Goal: Task Accomplishment & Management: Manage account settings

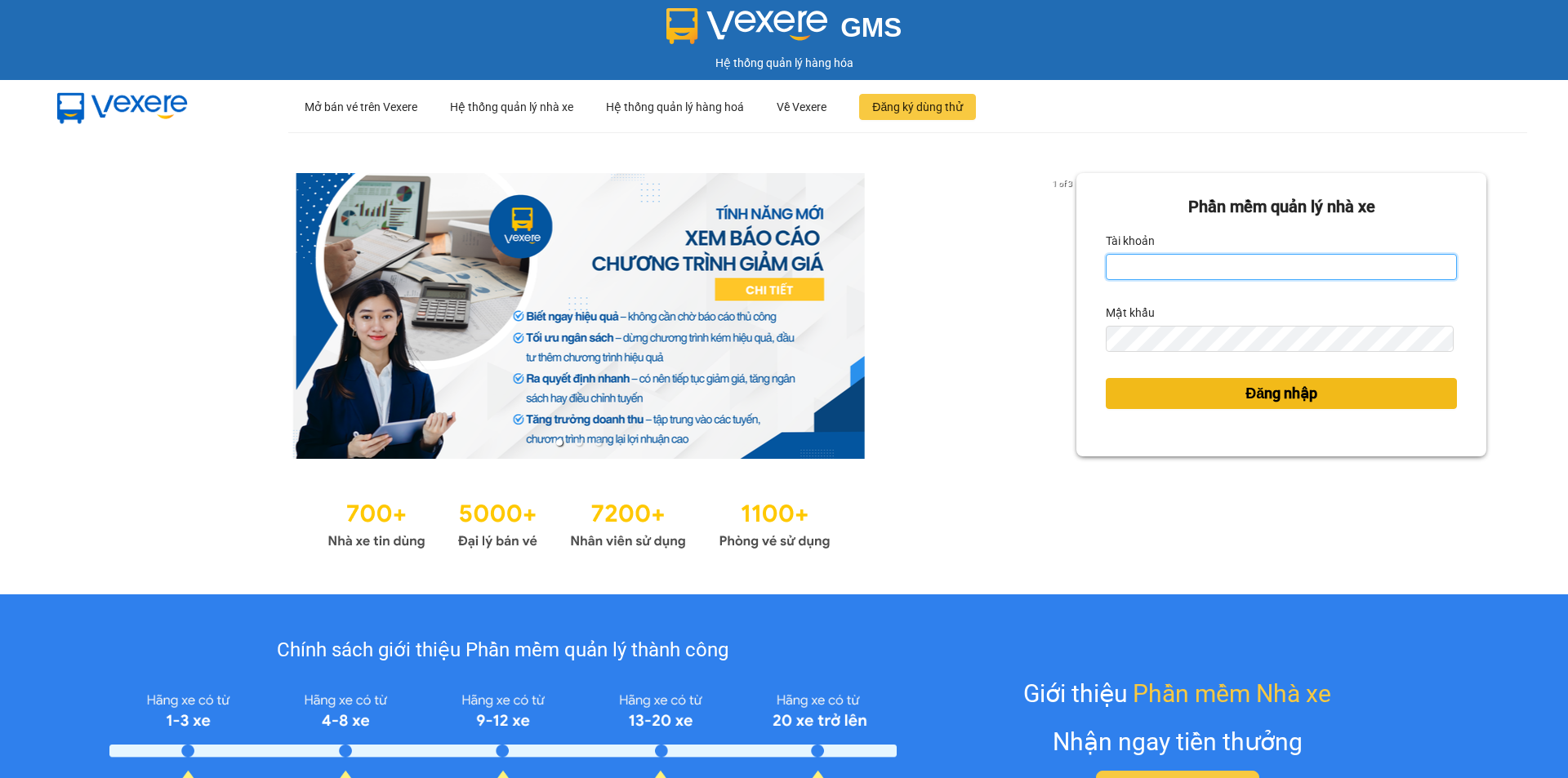
type input "baotung.vtp"
click at [1184, 400] on button "Đăng nhập" at bounding box center [1281, 394] width 351 height 31
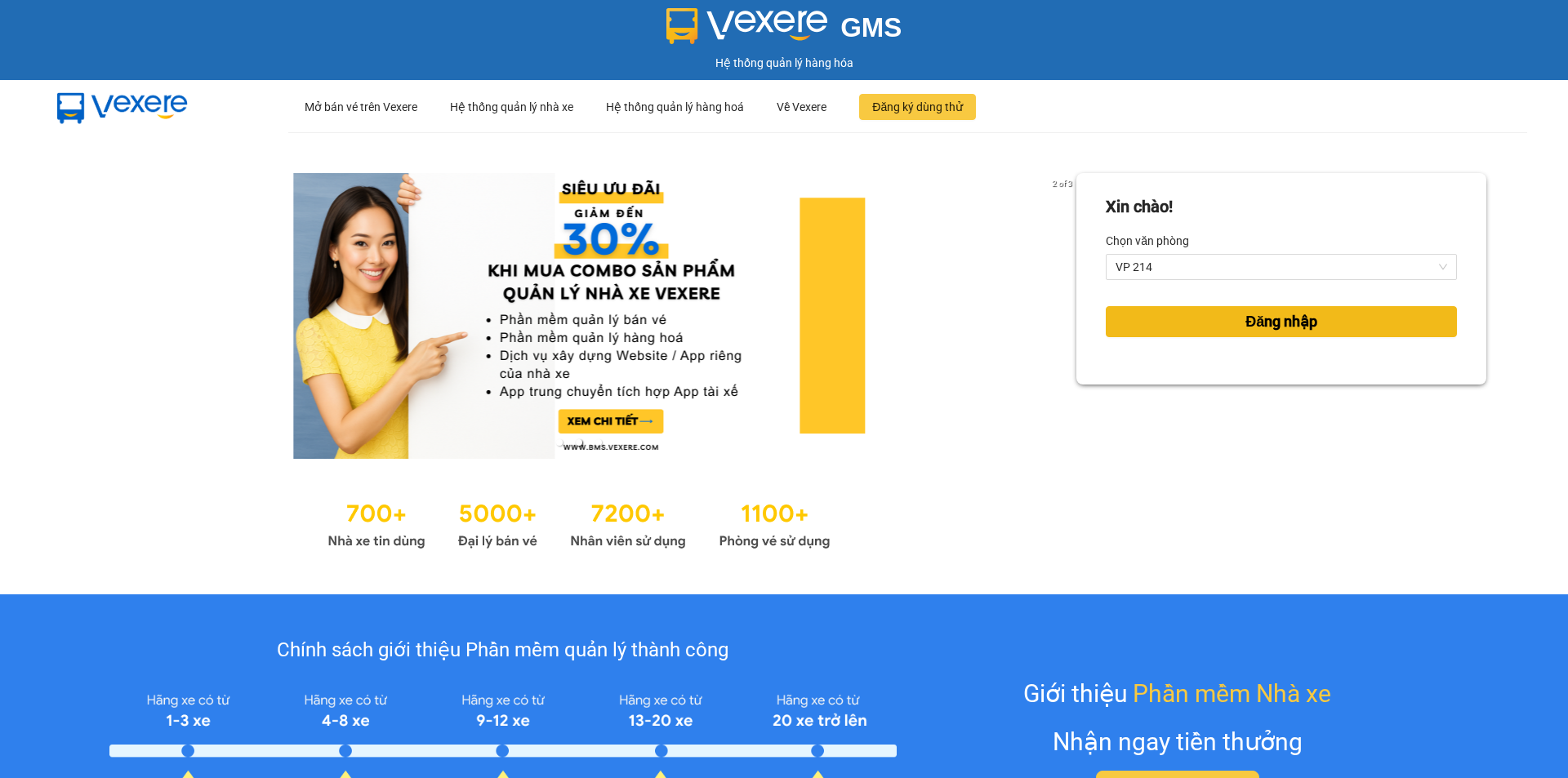
click at [1208, 322] on button "Đăng nhập" at bounding box center [1281, 322] width 351 height 31
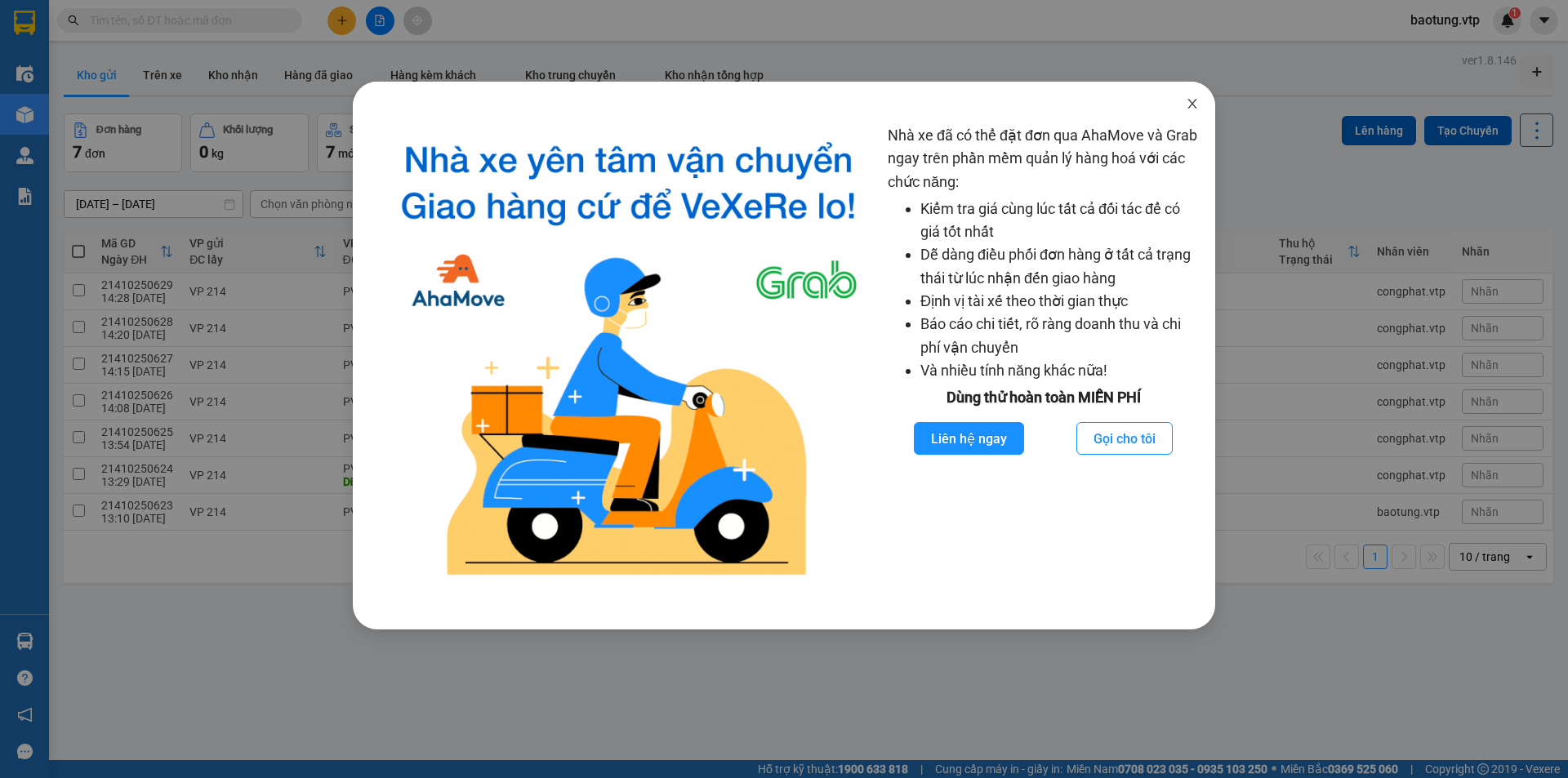
click at [1196, 106] on icon "close" at bounding box center [1192, 104] width 13 height 13
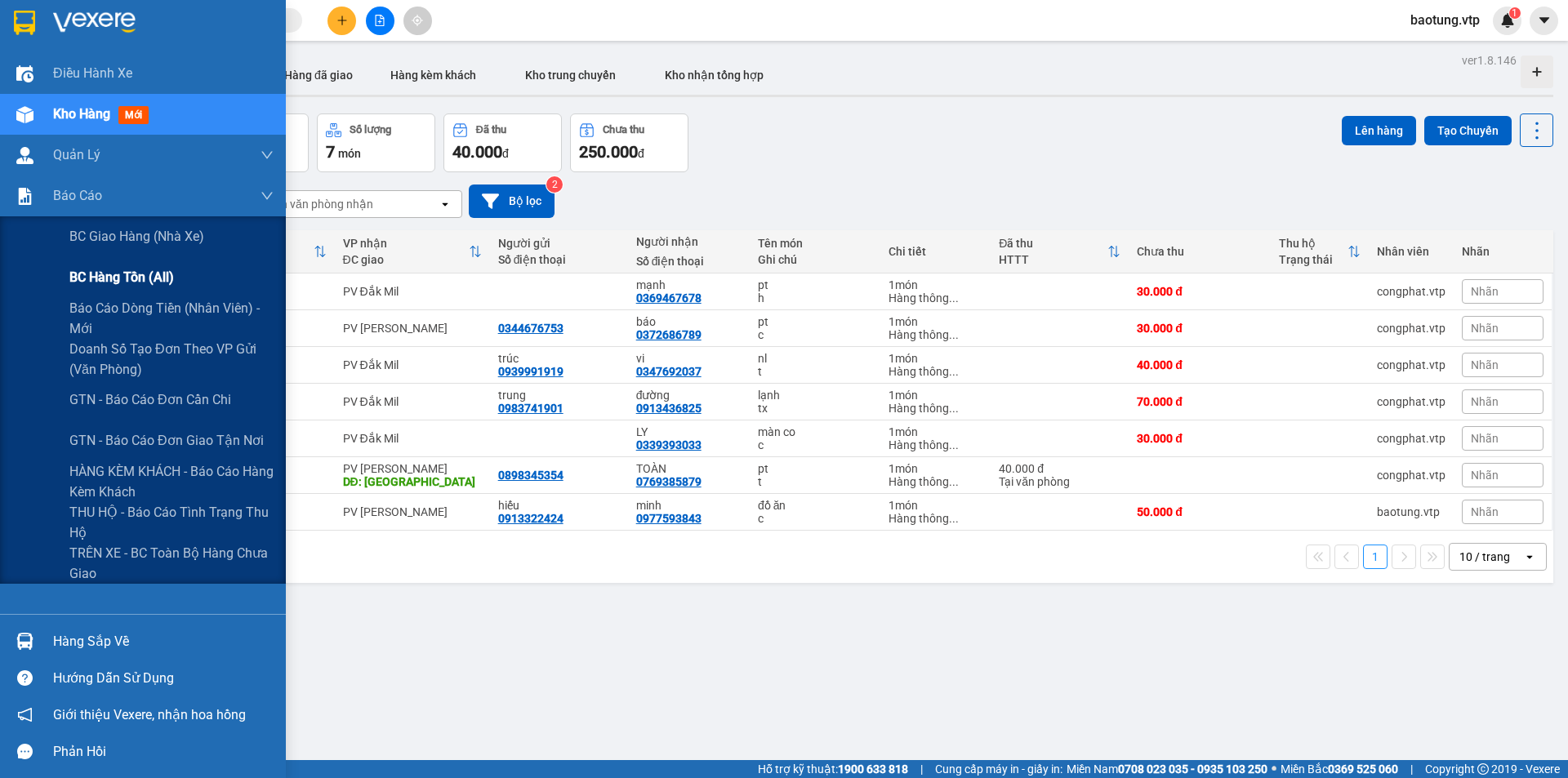
click at [80, 278] on span "BC hàng tồn (all)" at bounding box center [121, 277] width 105 height 20
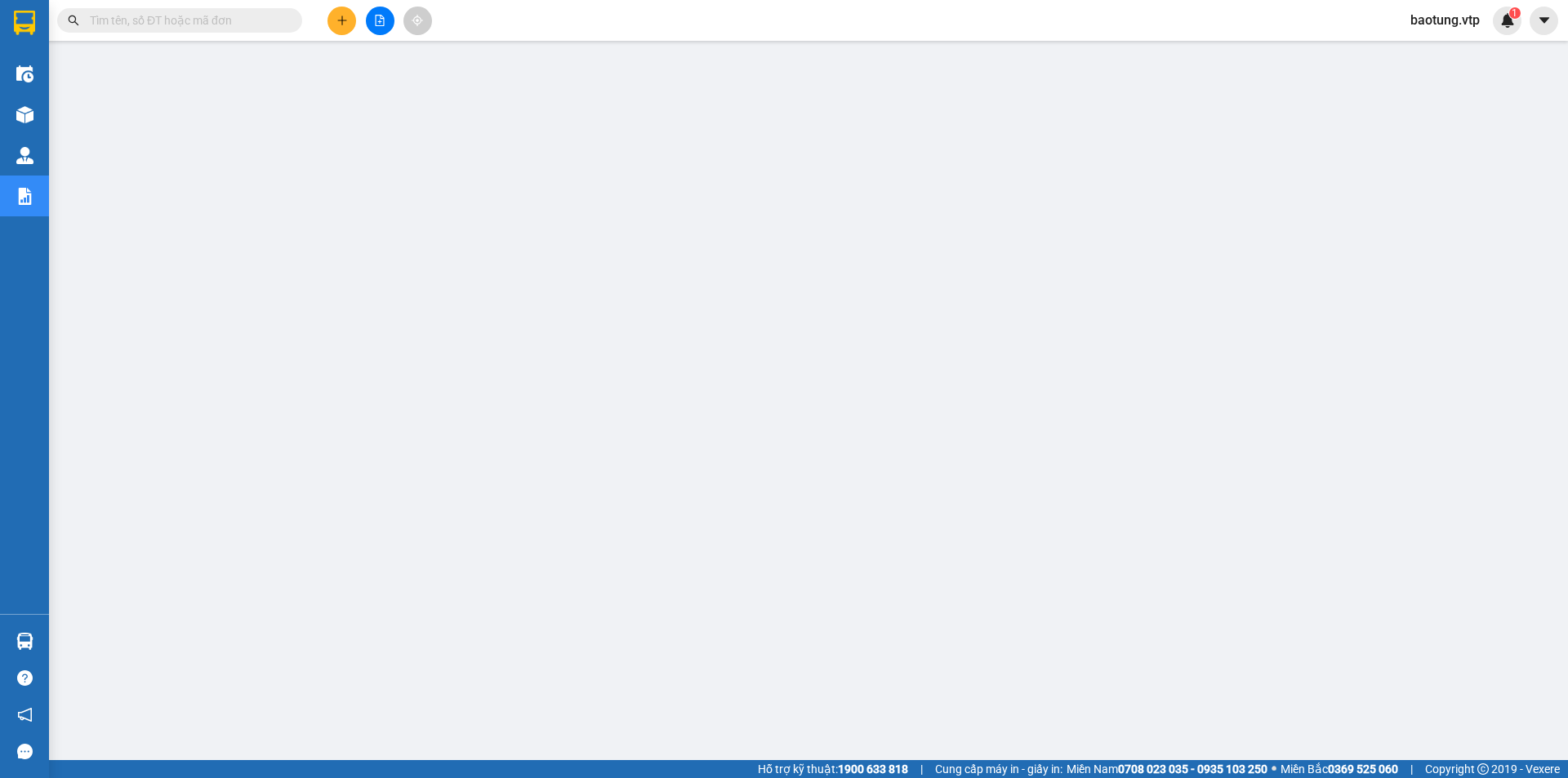
click at [1445, 21] on span "baotung.vtp" at bounding box center [1444, 20] width 96 height 20
click at [1449, 51] on span "Đăng xuất" at bounding box center [1453, 51] width 68 height 18
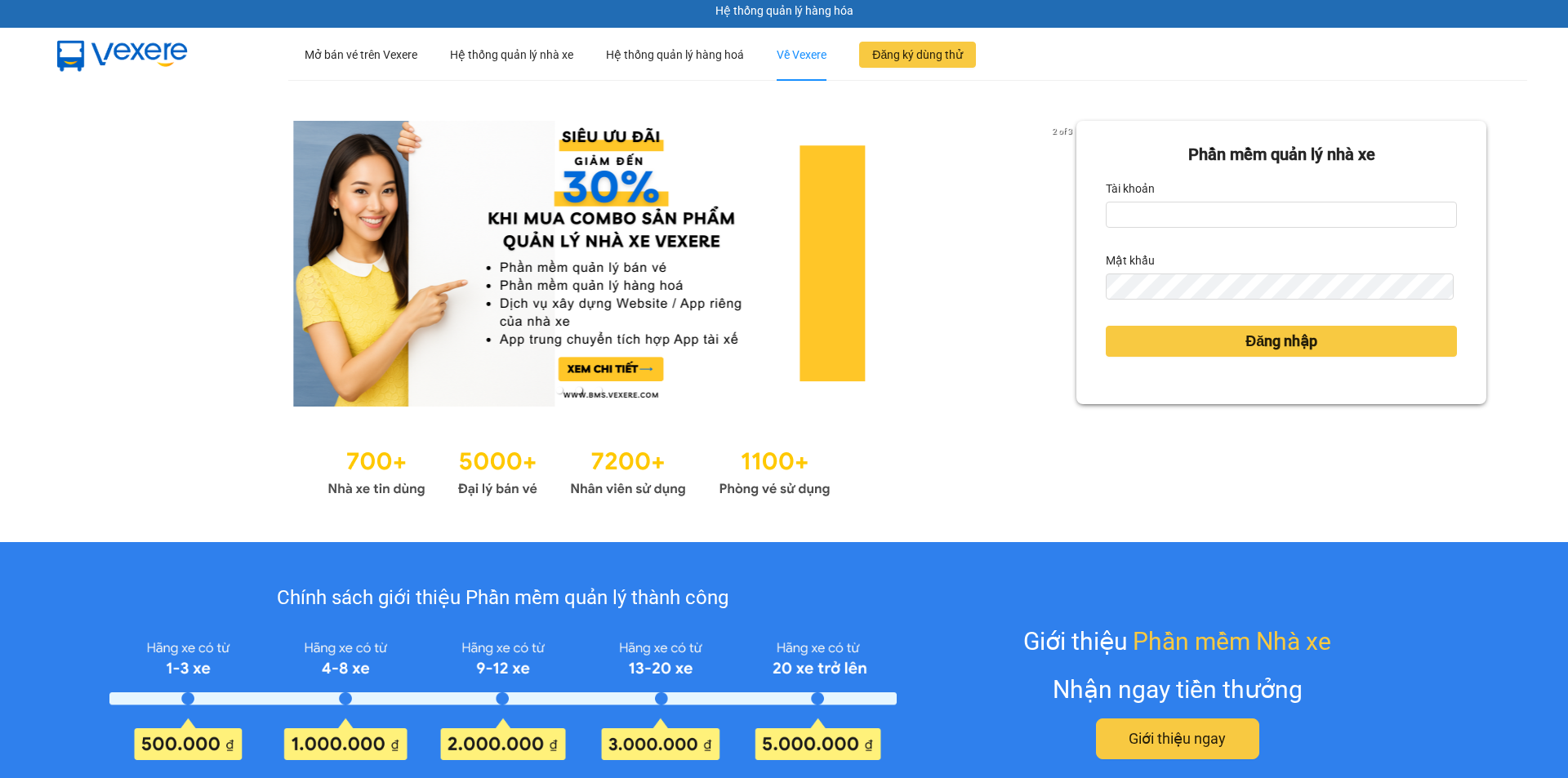
scroll to position [82, 0]
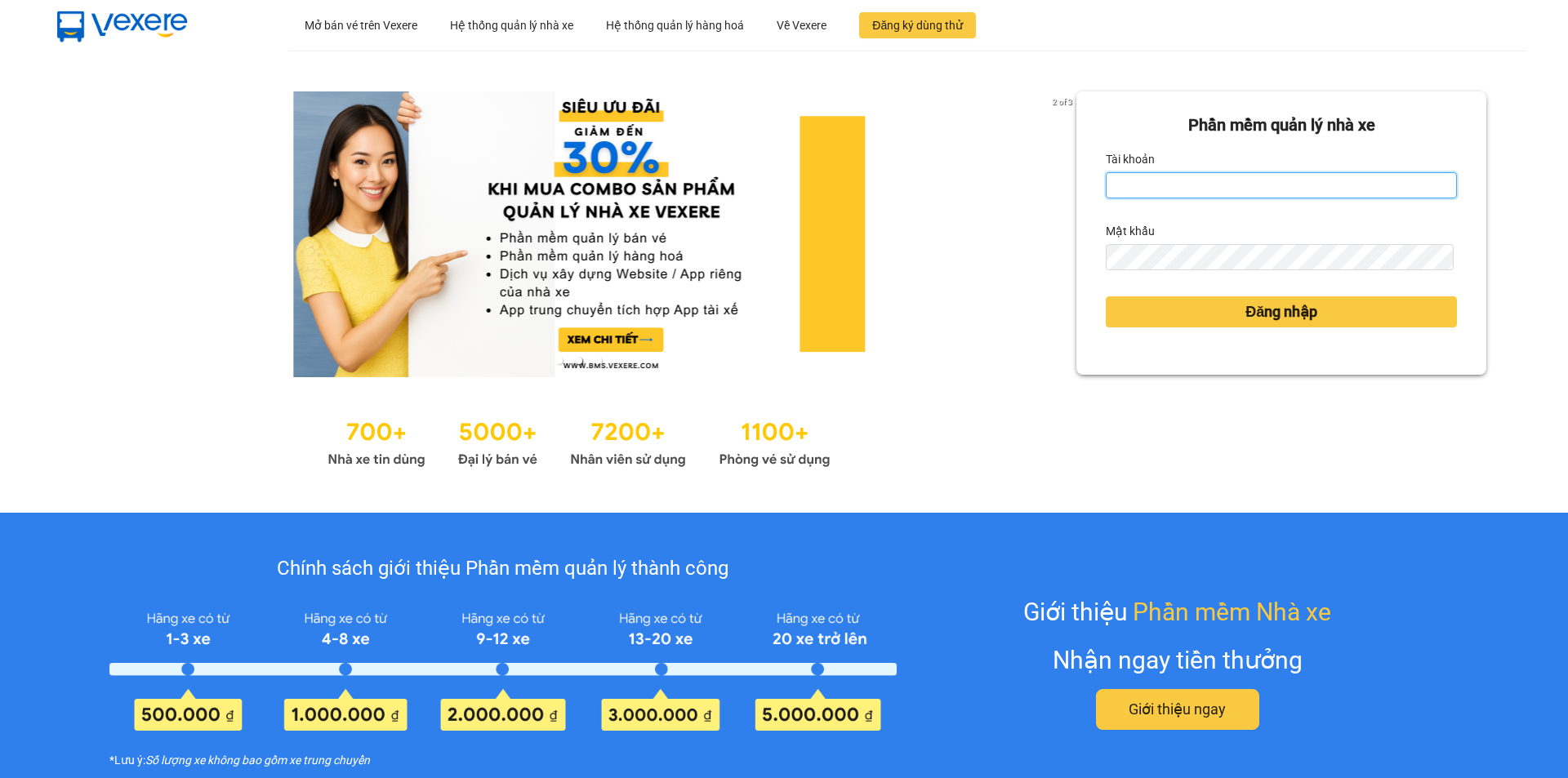
type input "baotung.vtp"
click at [739, 106] on div "2 of 3 Phần mềm quản lý nhà xe Tài khoản baotung.vtp Mật khẩu Đăng nhập" at bounding box center [784, 282] width 1568 height 462
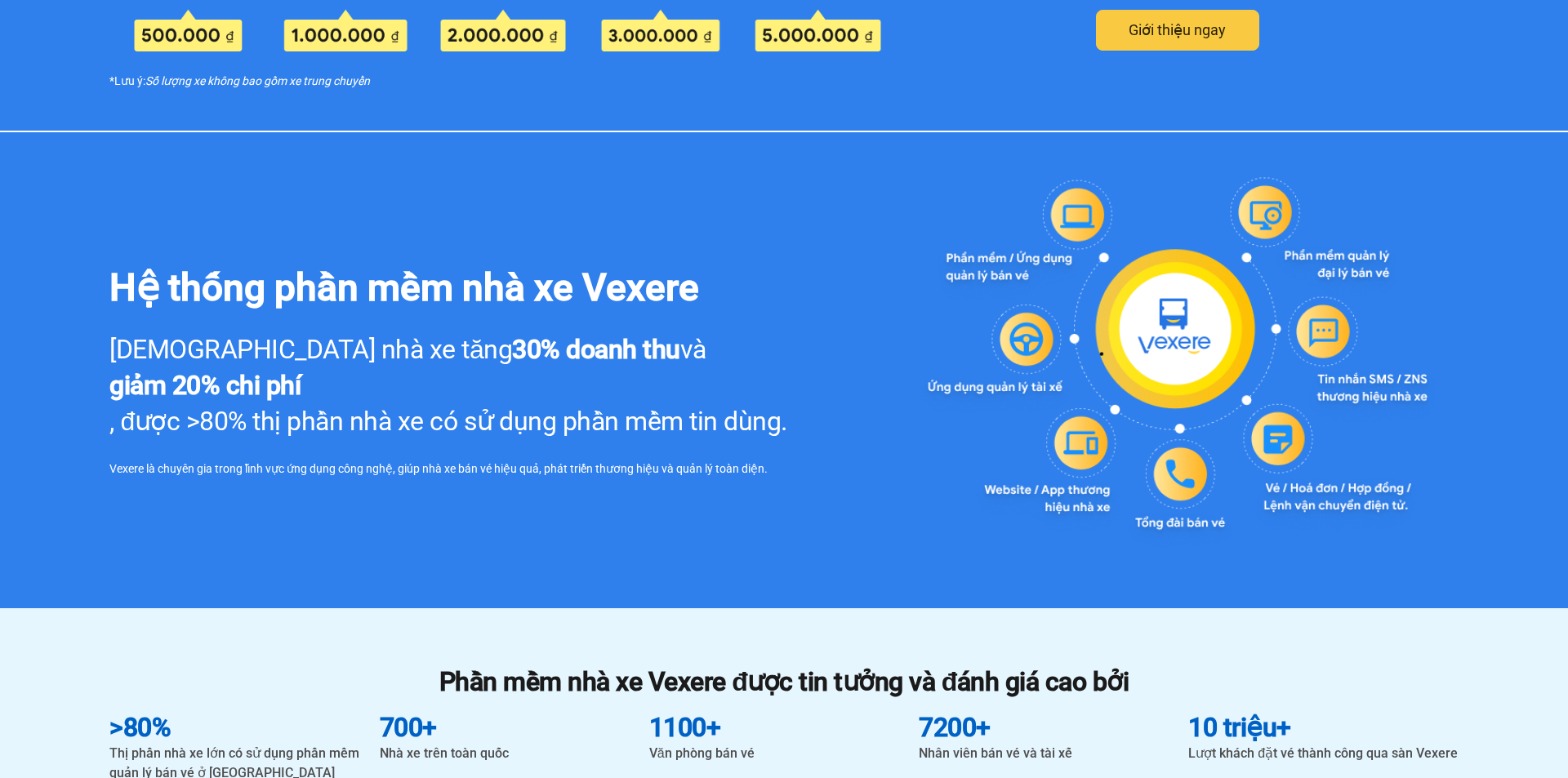
scroll to position [763, 0]
